Goal: Task Accomplishment & Management: Complete application form

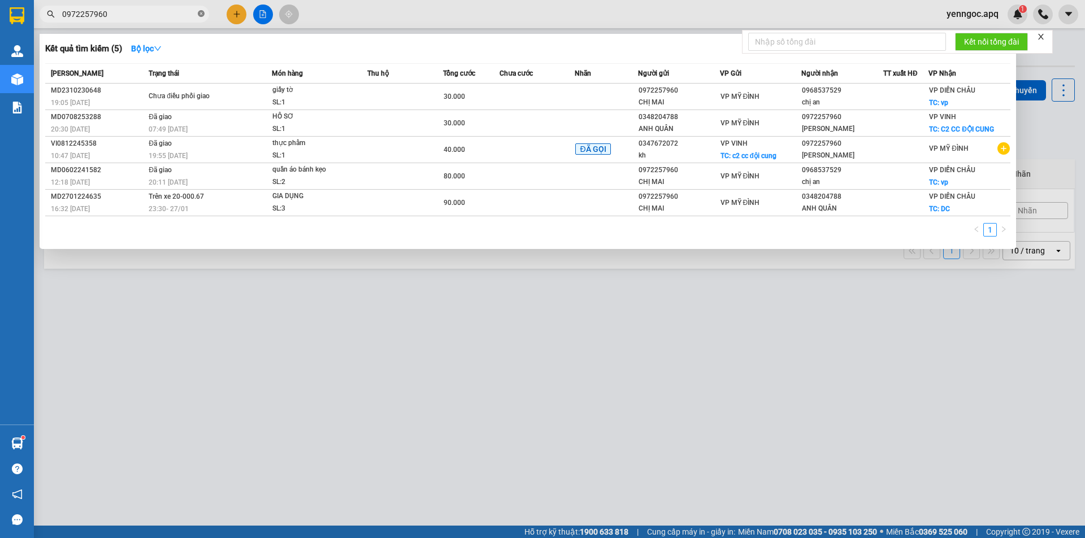
click at [201, 15] on icon "close-circle" at bounding box center [201, 13] width 7 height 7
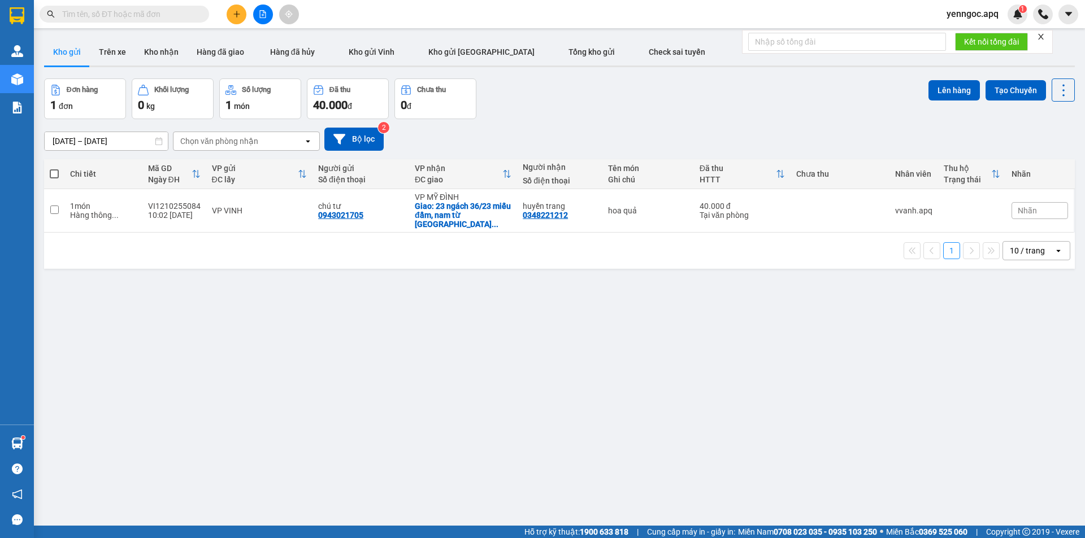
click at [169, 15] on input "text" at bounding box center [128, 14] width 133 height 12
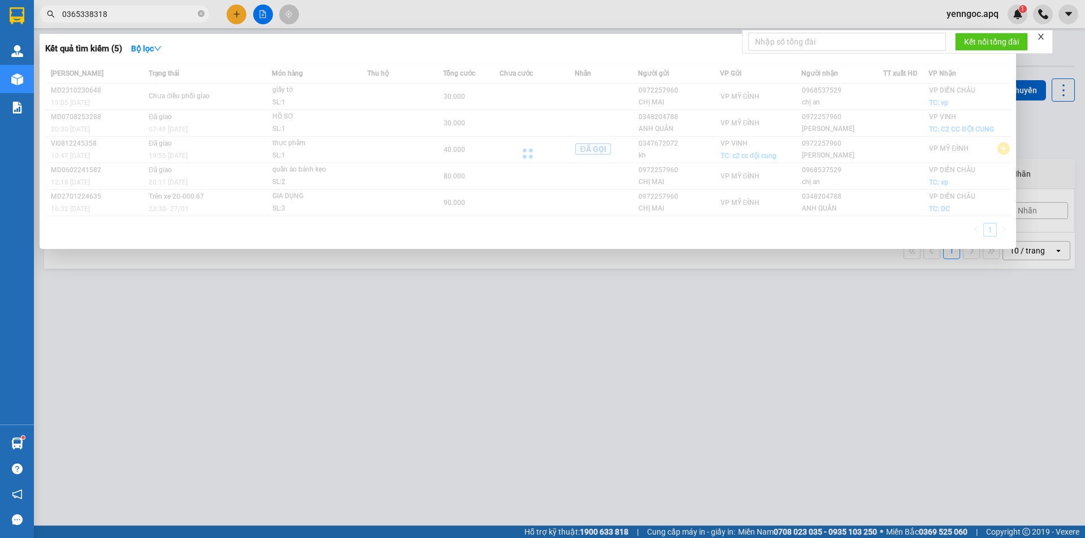
type input "0365338318"
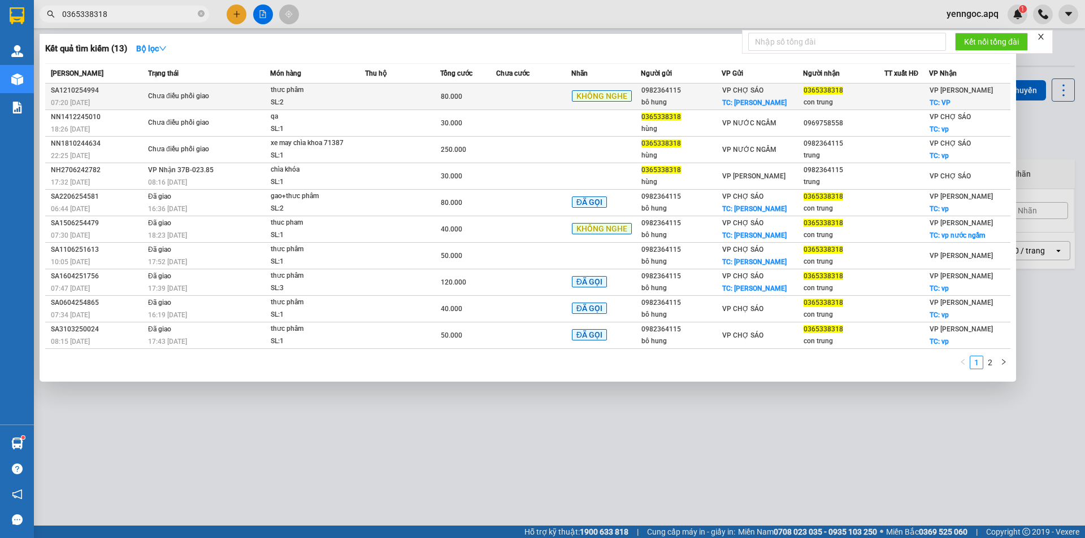
click at [233, 90] on span "Chưa điều phối giao" at bounding box center [208, 96] width 121 height 12
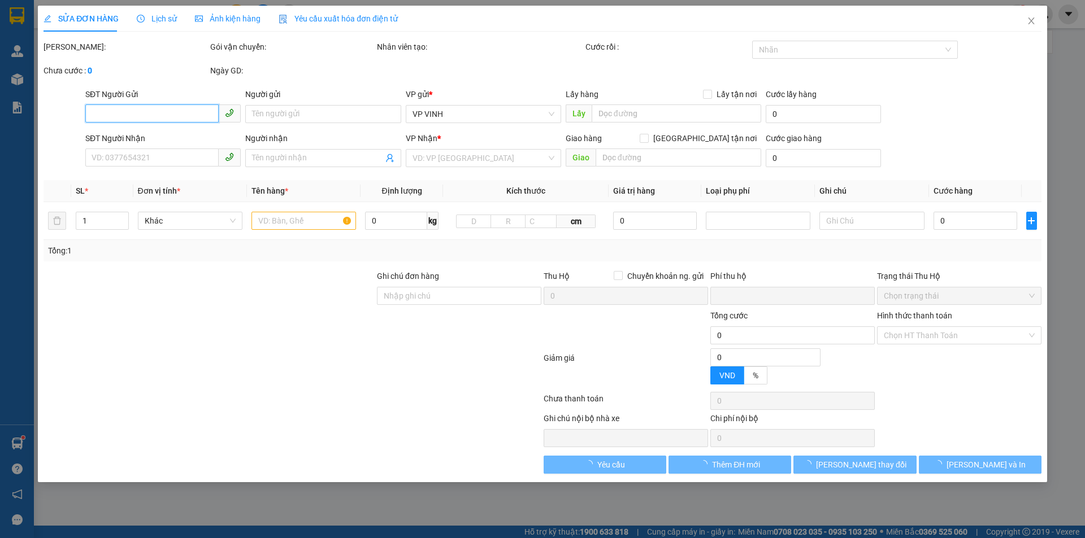
type input "0982364115"
type input "bô hung"
checkbox input "true"
type input "[PERSON_NAME]"
type input "0365338318"
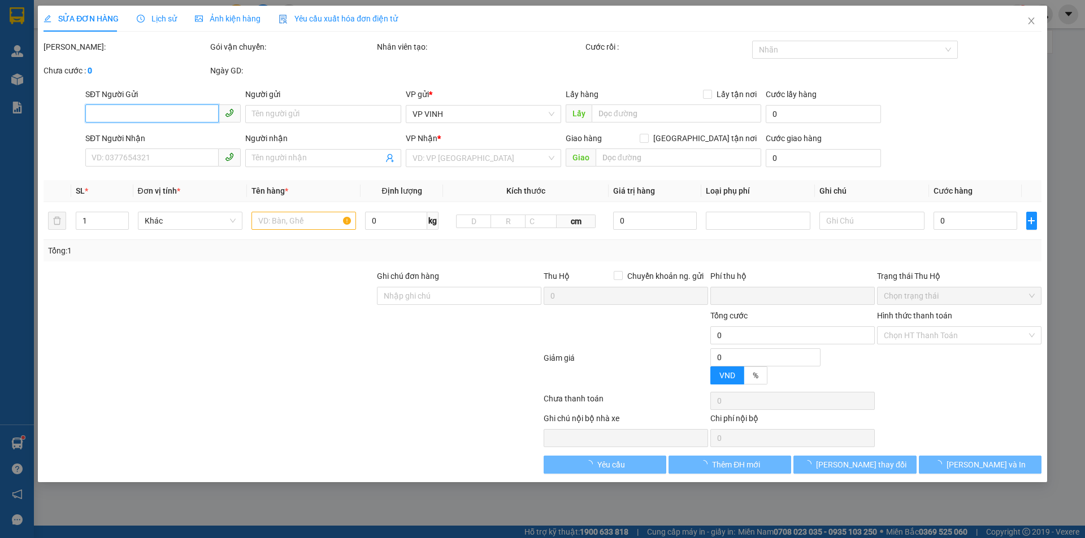
type input "con trung"
checkbox input "true"
type input "VP"
type input "0"
type input "80.000"
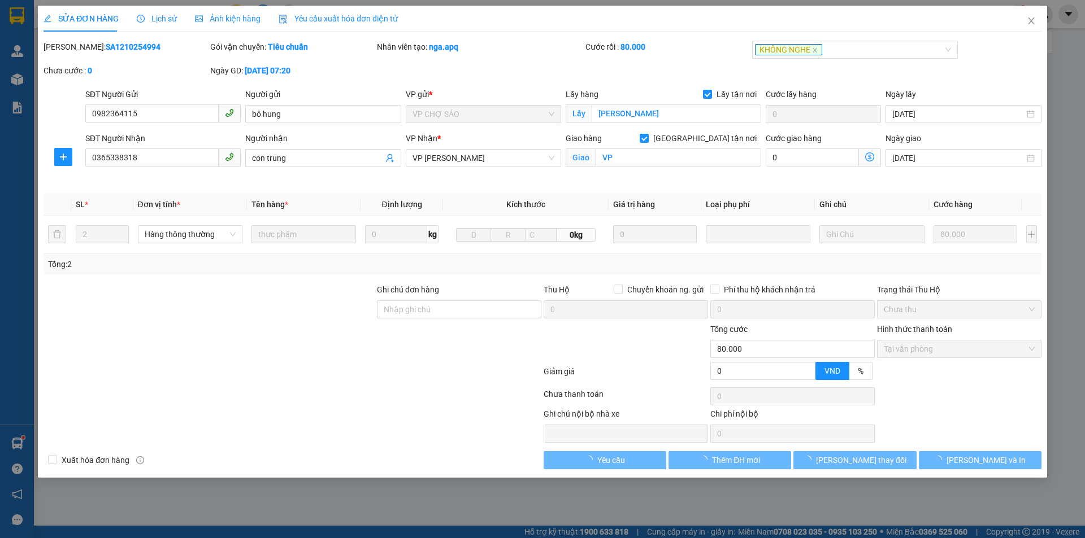
click at [162, 16] on span "Lịch sử" at bounding box center [157, 18] width 40 height 9
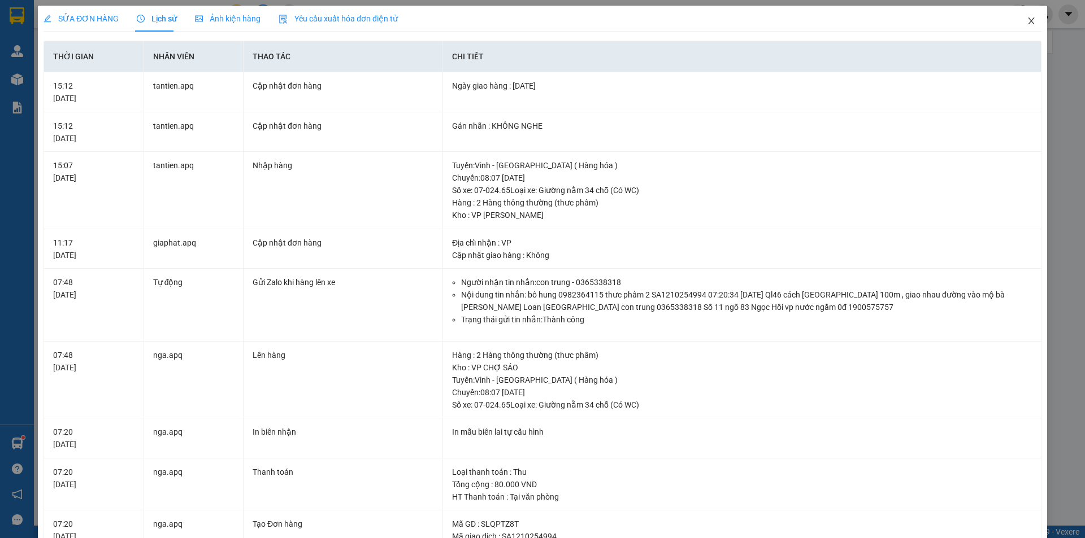
click at [1027, 23] on icon "close" at bounding box center [1030, 20] width 9 height 9
